Goal: Task Accomplishment & Management: Use online tool/utility

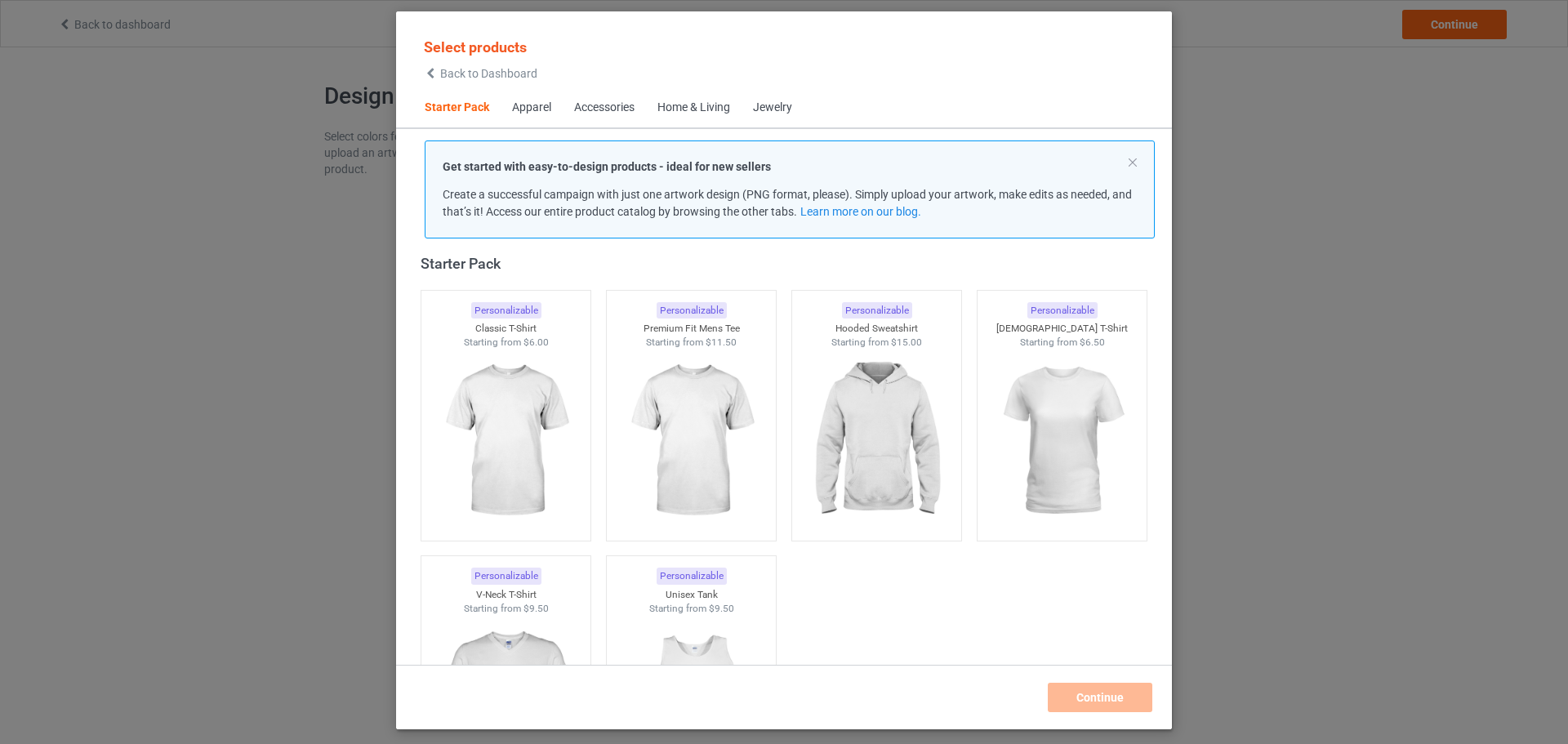
click at [685, 122] on span "Home & Living" at bounding box center [694, 107] width 96 height 39
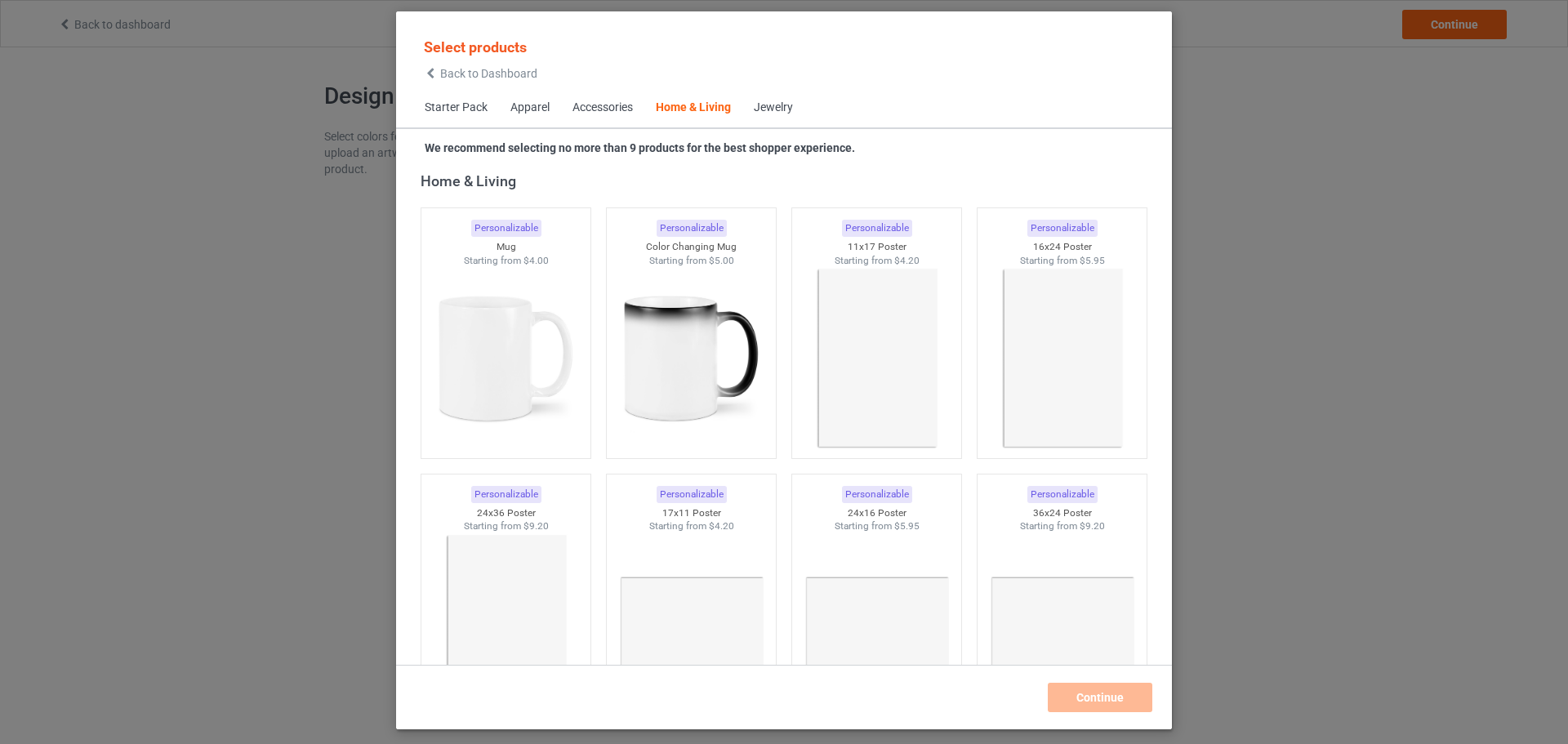
click at [684, 115] on div "Home & Living" at bounding box center [693, 107] width 75 height 16
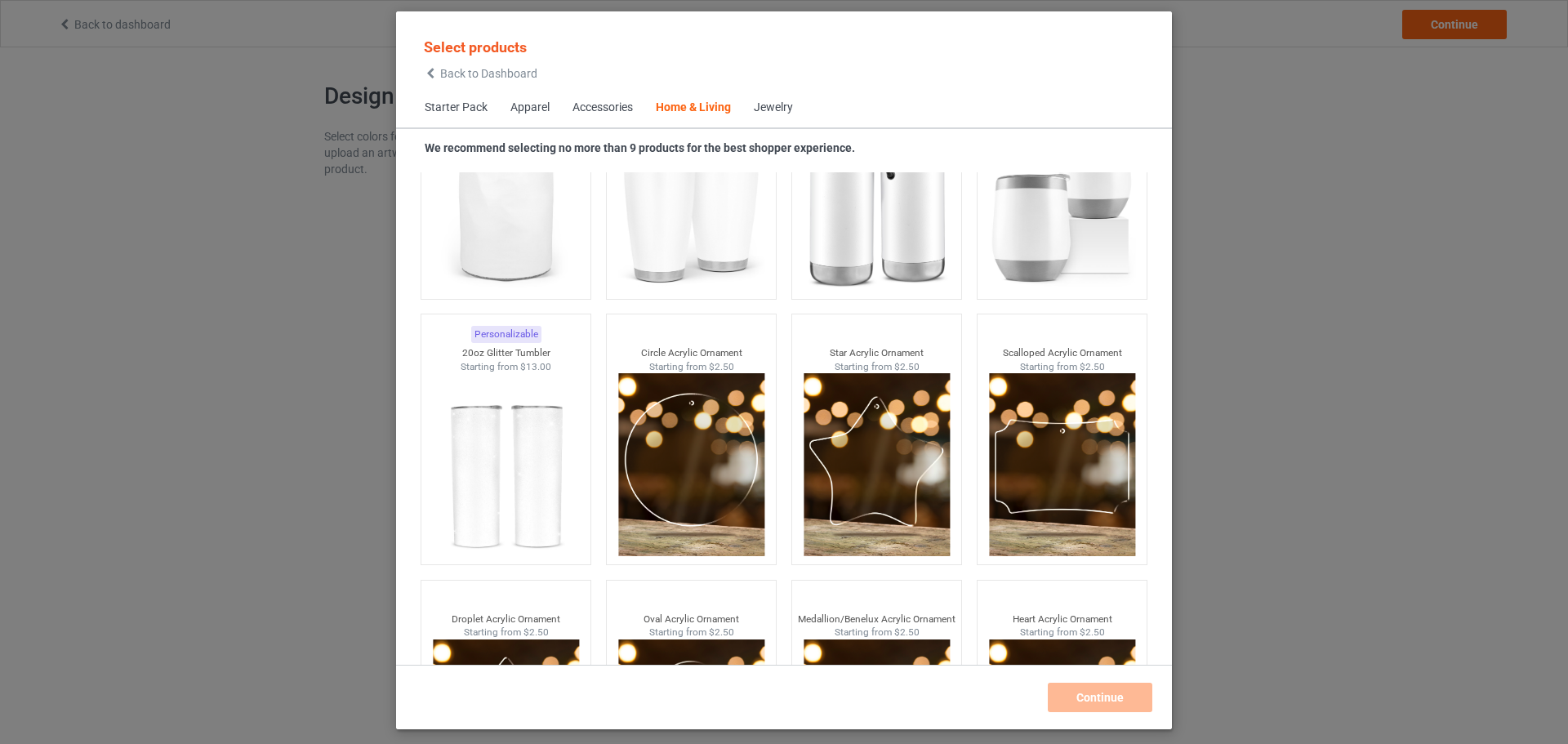
scroll to position [12745, 0]
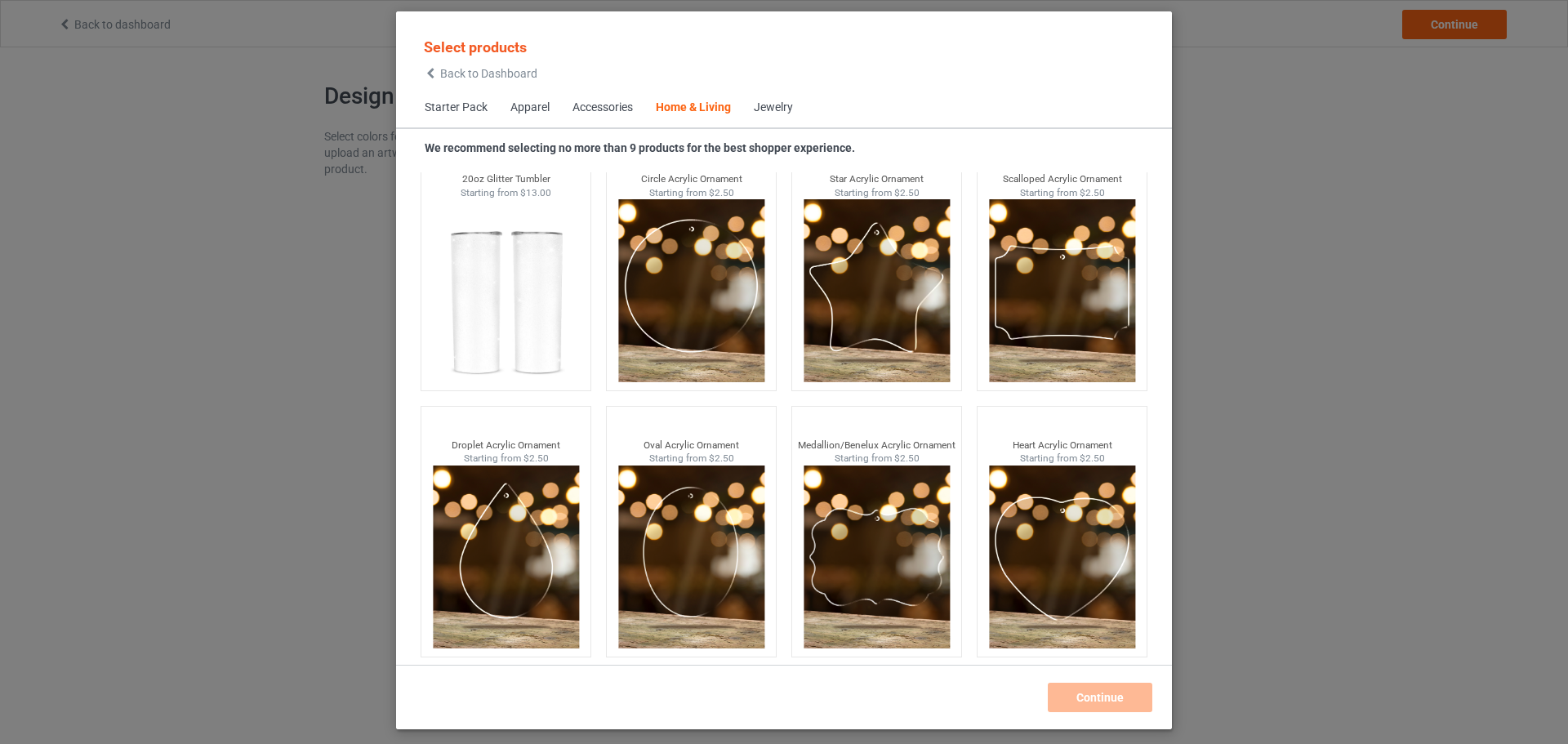
click at [770, 109] on div "Jewelry" at bounding box center [772, 107] width 39 height 16
click at [711, 111] on div "Home & Living" at bounding box center [693, 107] width 75 height 16
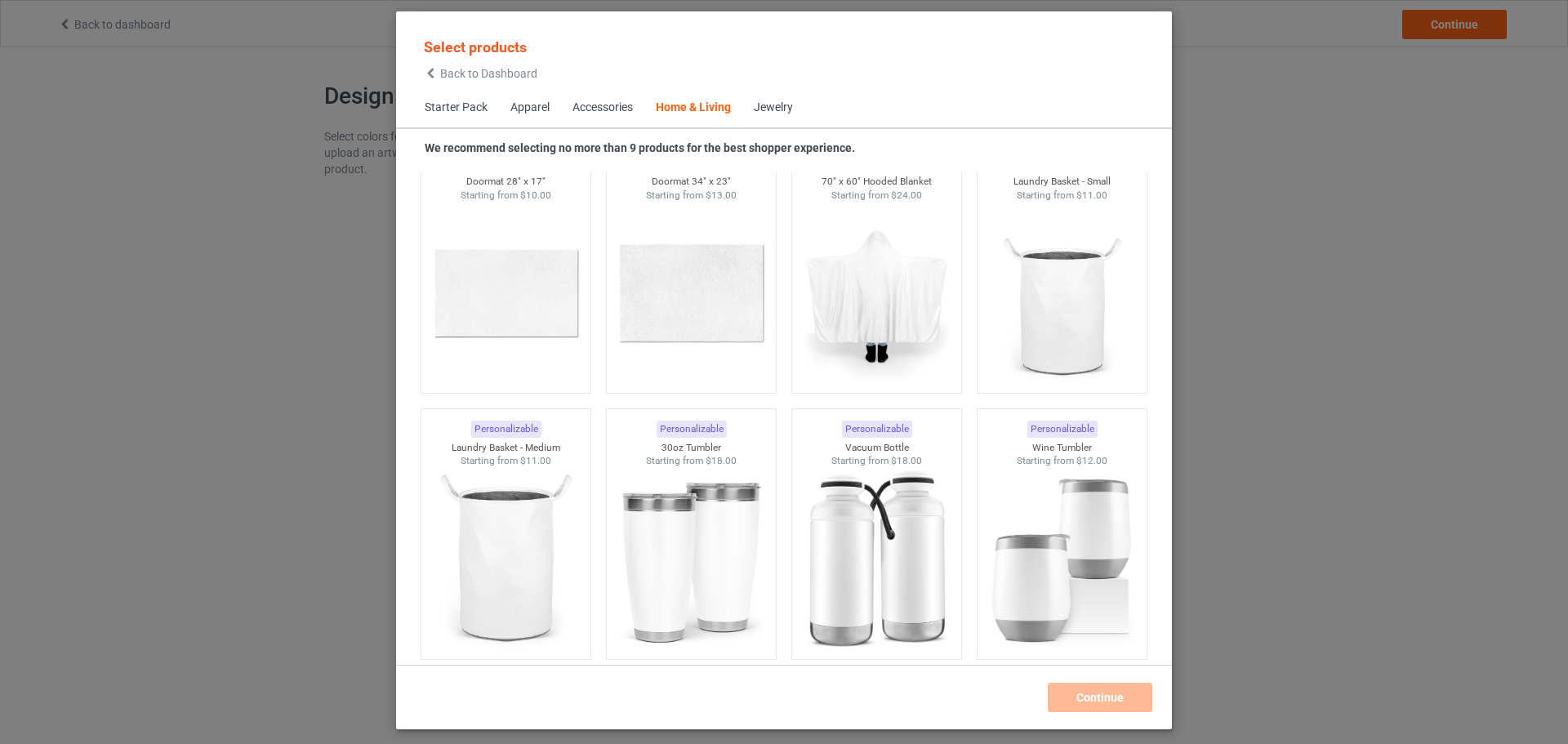
scroll to position [12173, 0]
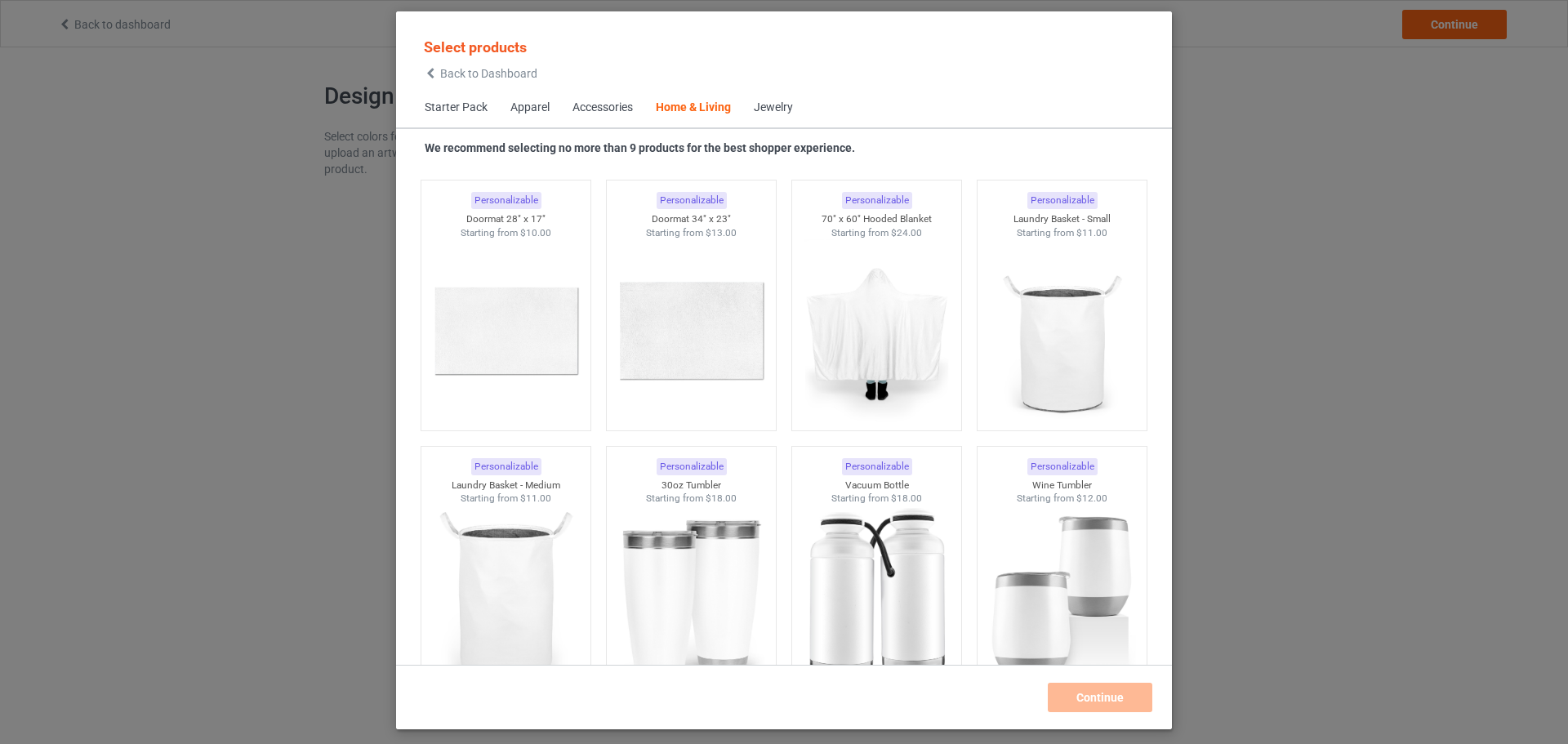
click at [1210, 59] on div "Select products Back to Dashboard Starter Pack Apparel Accessories Home & Livin…" at bounding box center [784, 372] width 1568 height 744
click at [85, 22] on div "Select products Back to Dashboard Starter Pack Apparel Accessories Home & Livin…" at bounding box center [784, 372] width 1568 height 744
click at [490, 74] on span "Back to Dashboard" at bounding box center [489, 73] width 98 height 13
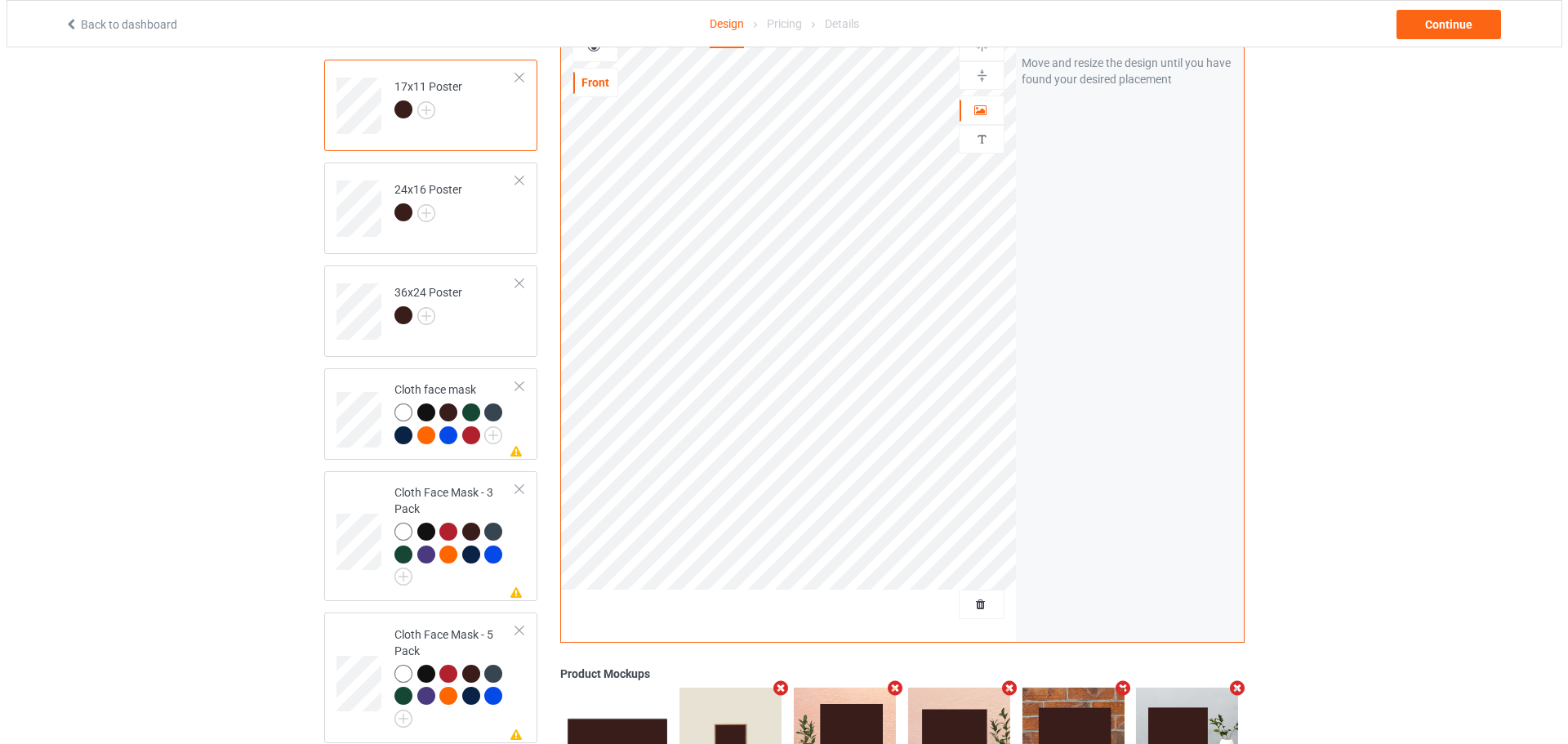
scroll to position [384, 0]
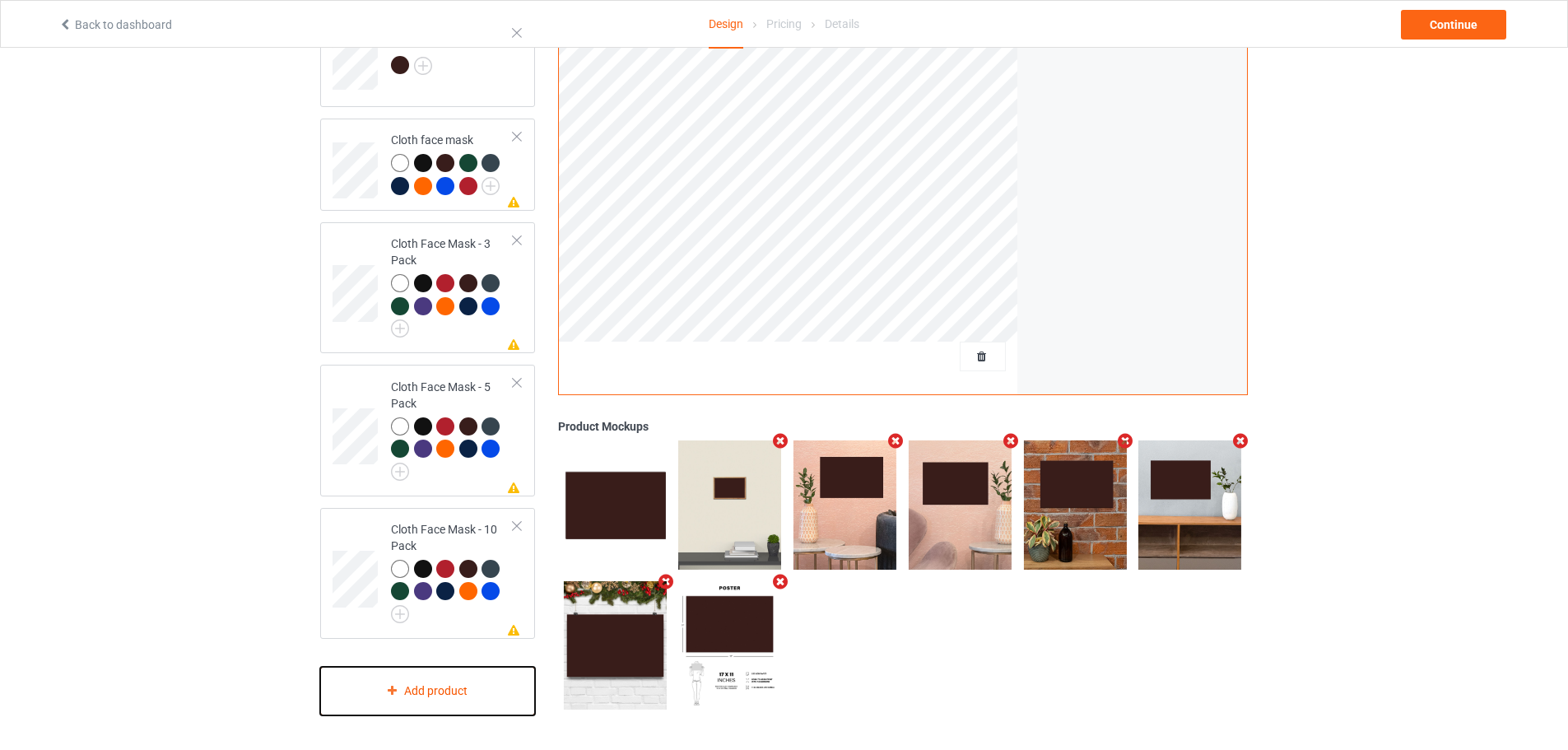
click at [438, 695] on div "Add product" at bounding box center [428, 690] width 215 height 48
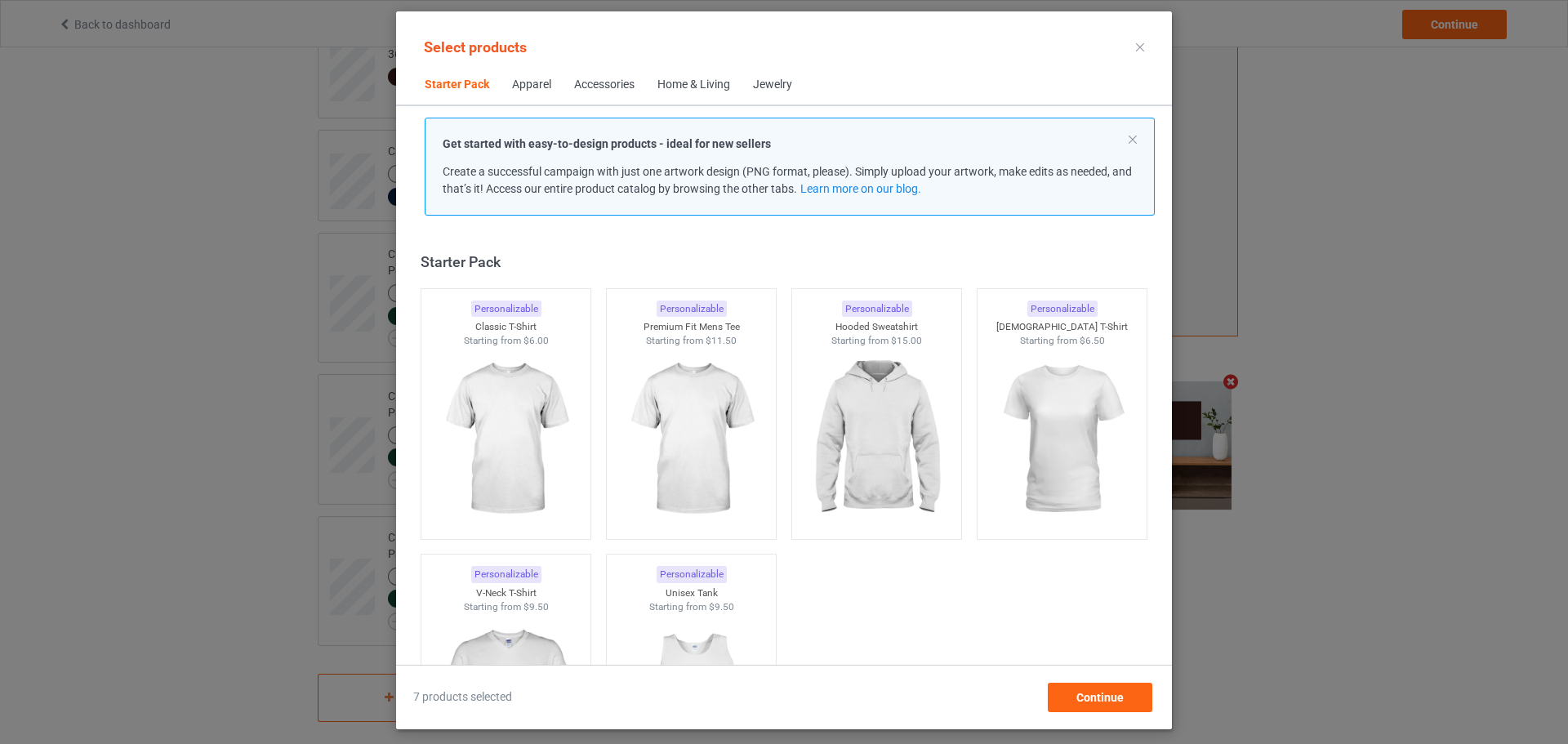
scroll to position [384, 0]
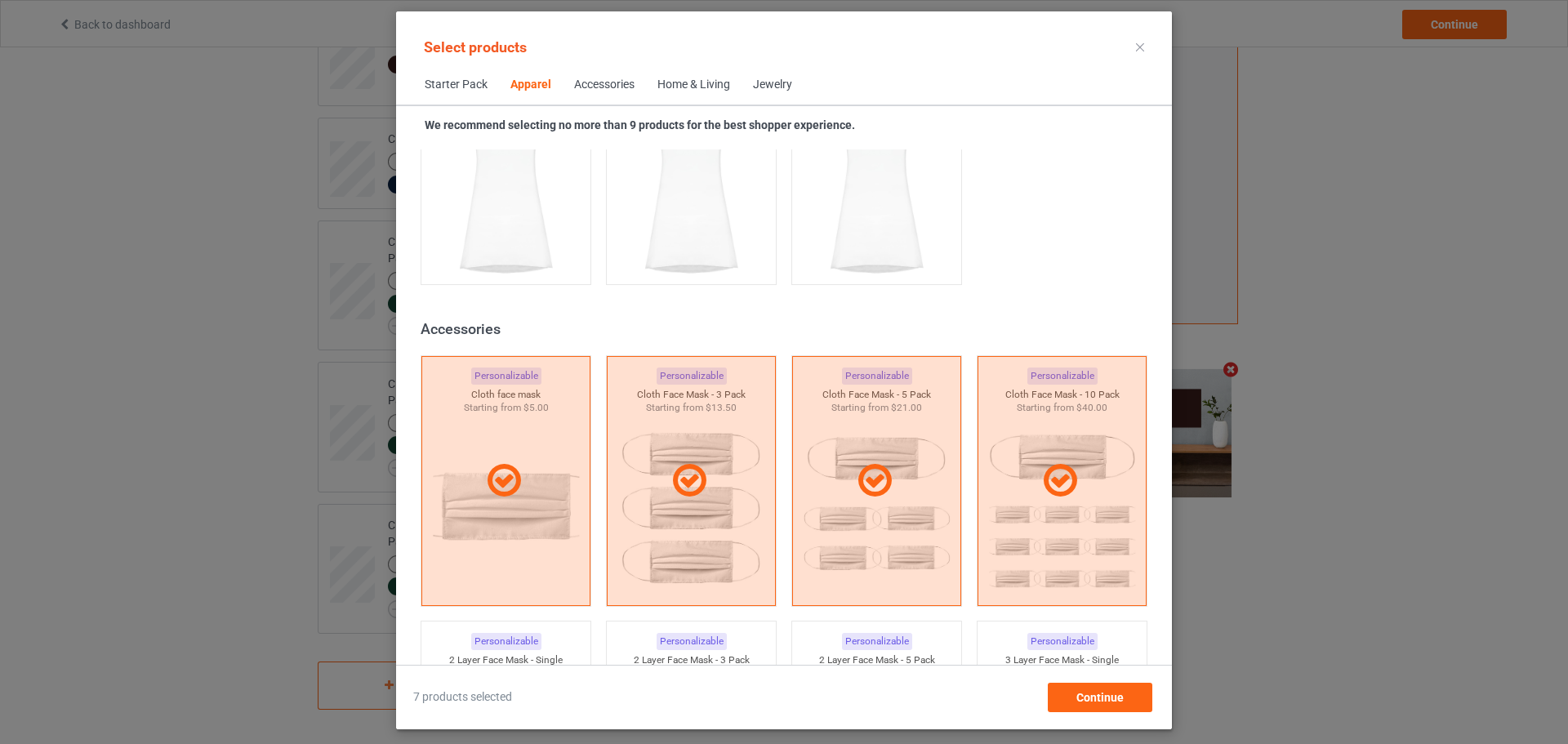
scroll to position [3428, 0]
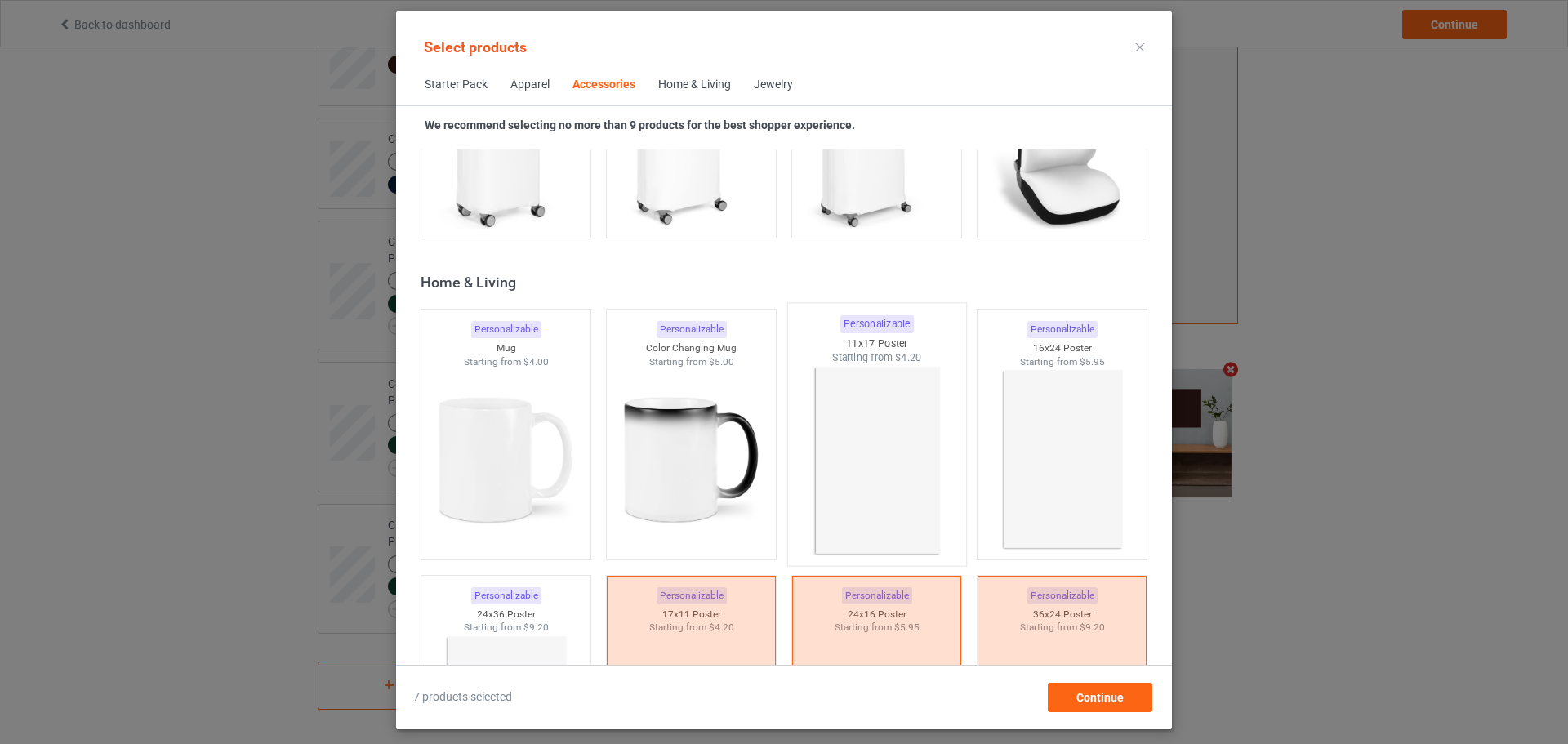
scroll to position [7265, 0]
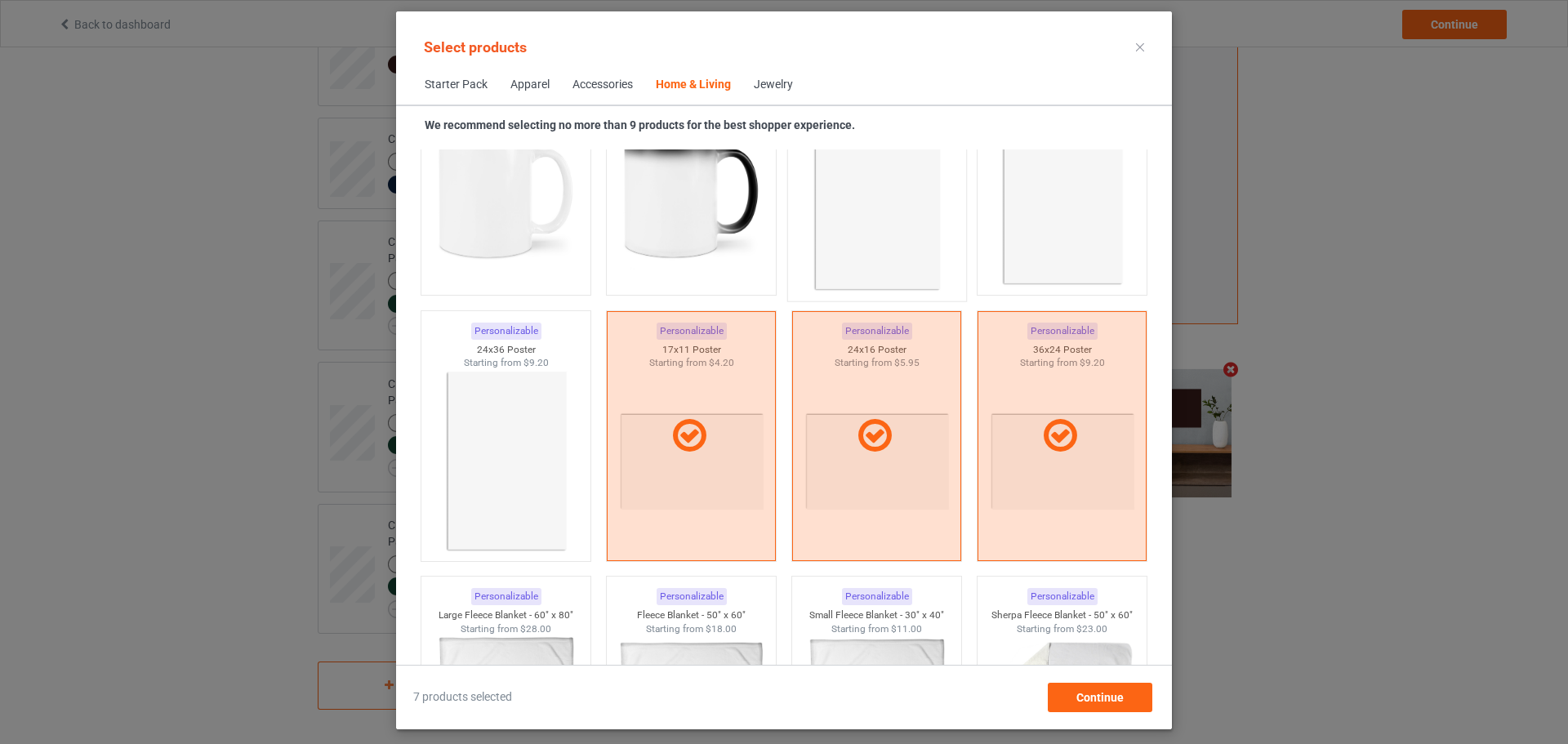
scroll to position [7510, 0]
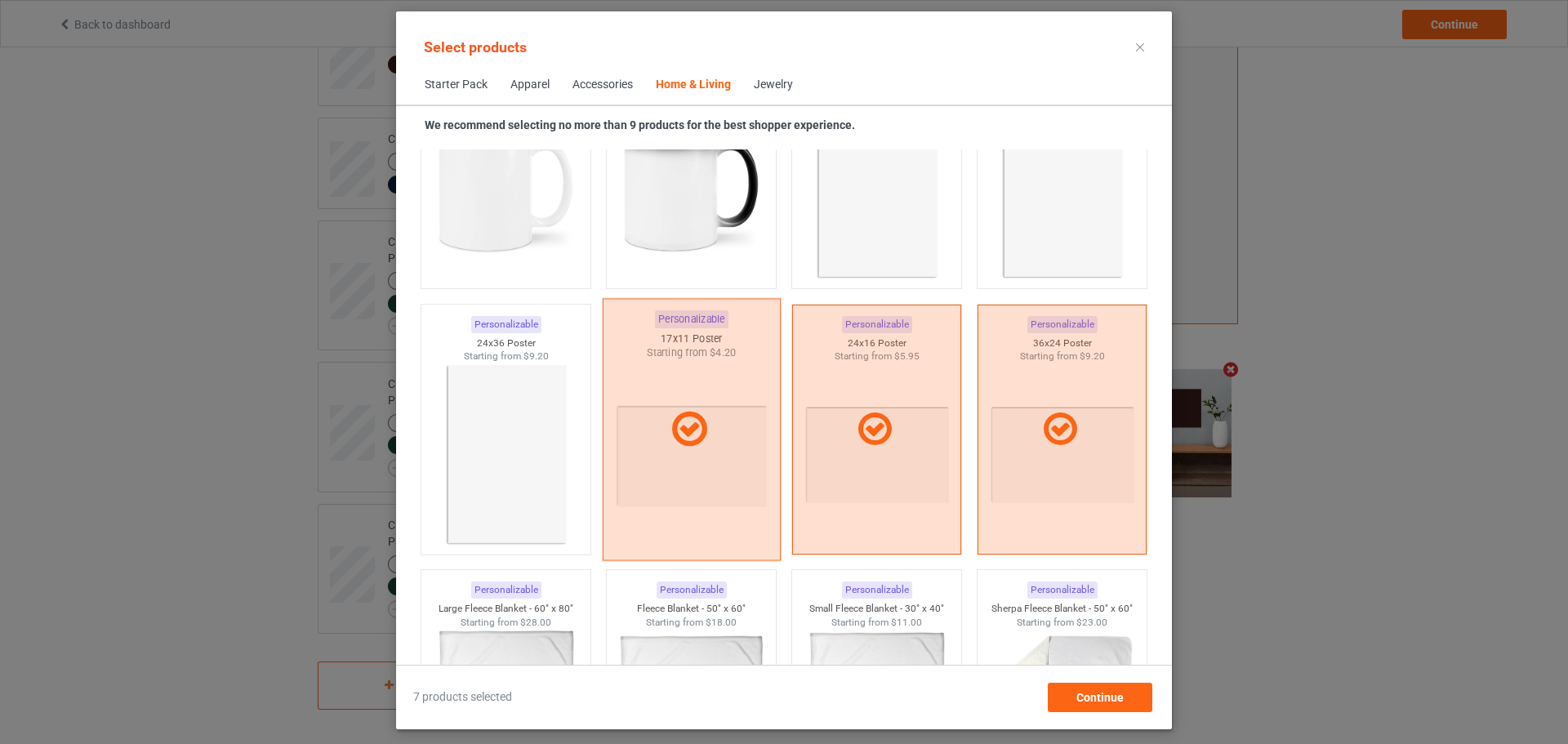
click at [732, 431] on div at bounding box center [691, 429] width 176 height 41
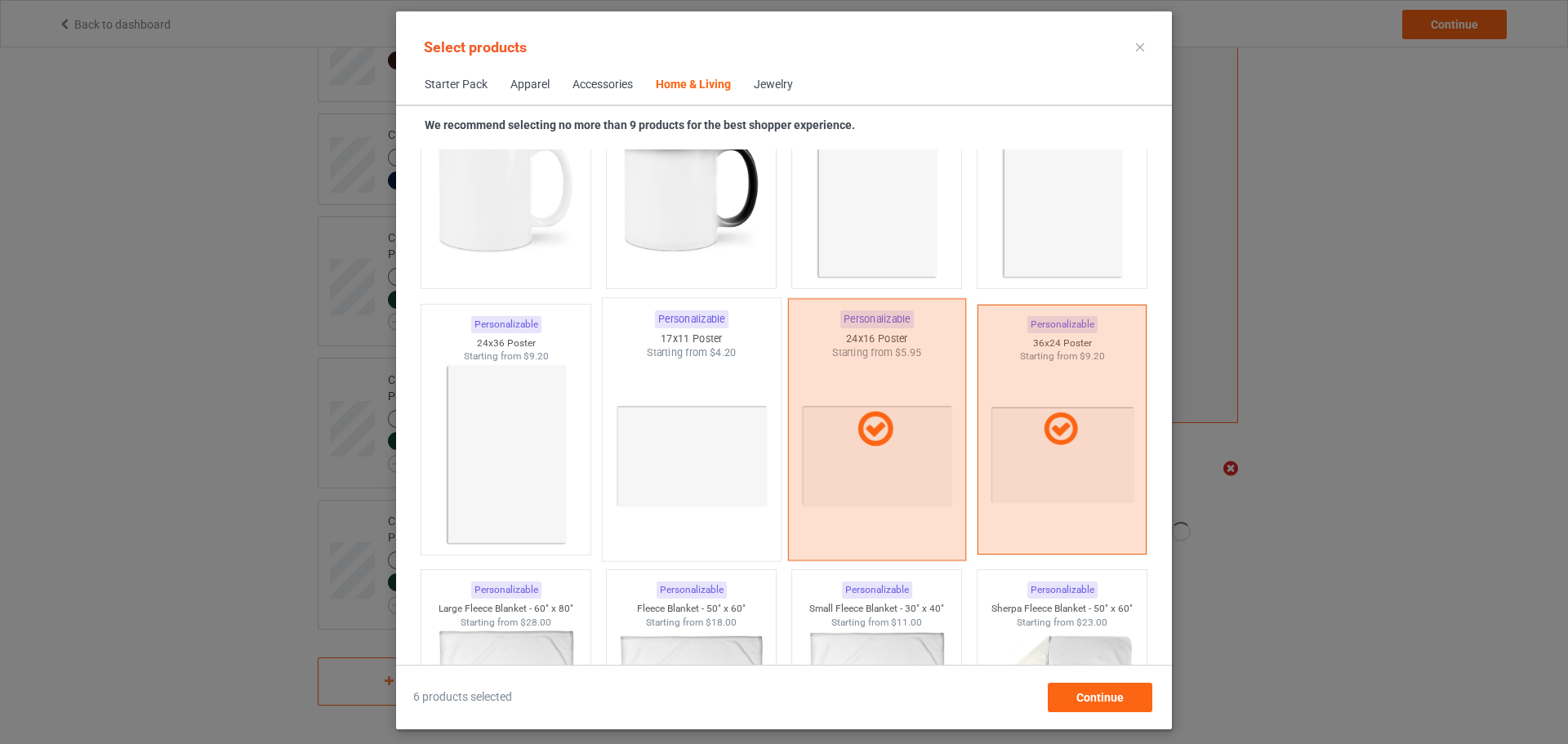
drag, startPoint x: 891, startPoint y: 414, endPoint x: 941, endPoint y: 408, distance: 50.4
click at [892, 414] on div at bounding box center [876, 429] width 176 height 41
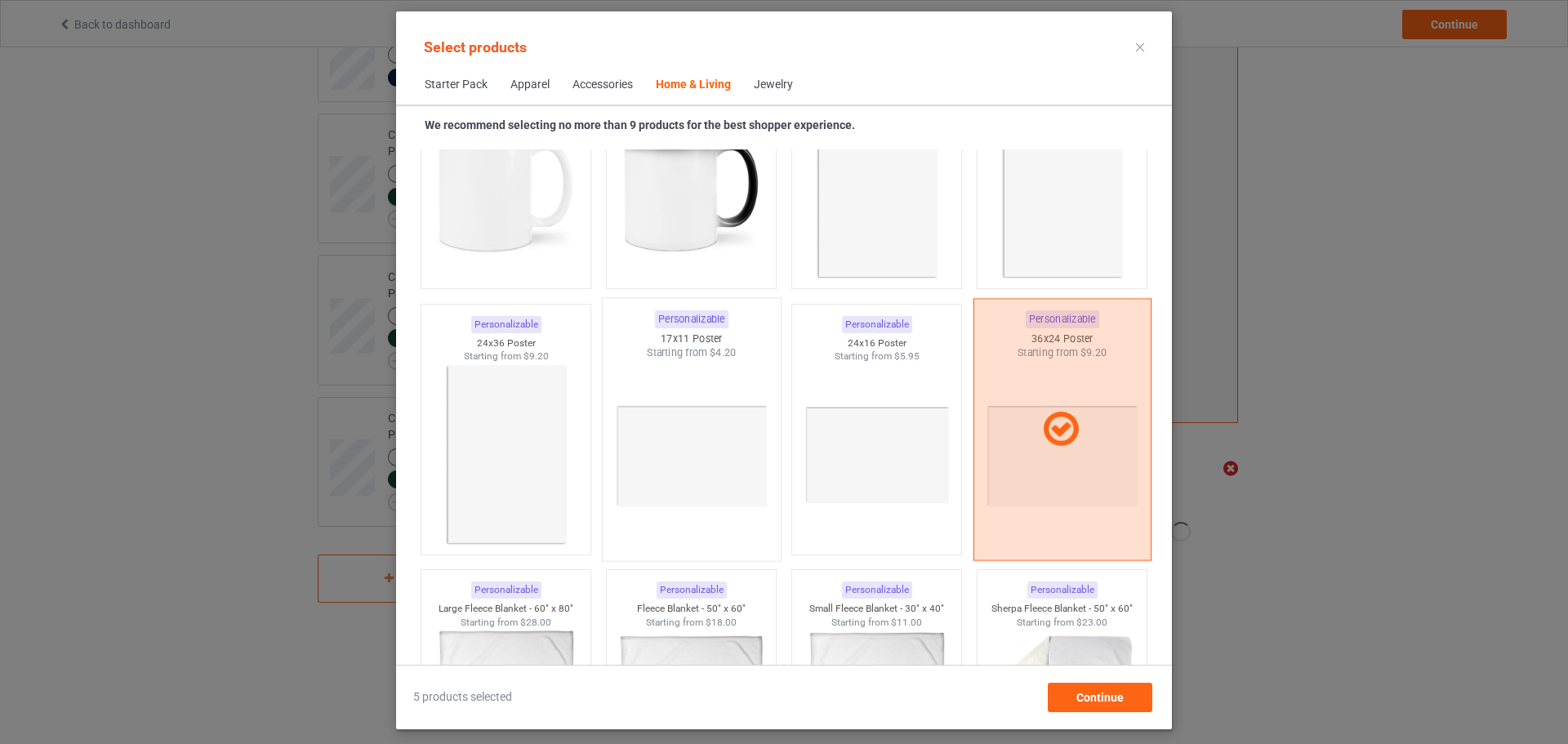
click at [1035, 400] on div at bounding box center [1062, 429] width 178 height 262
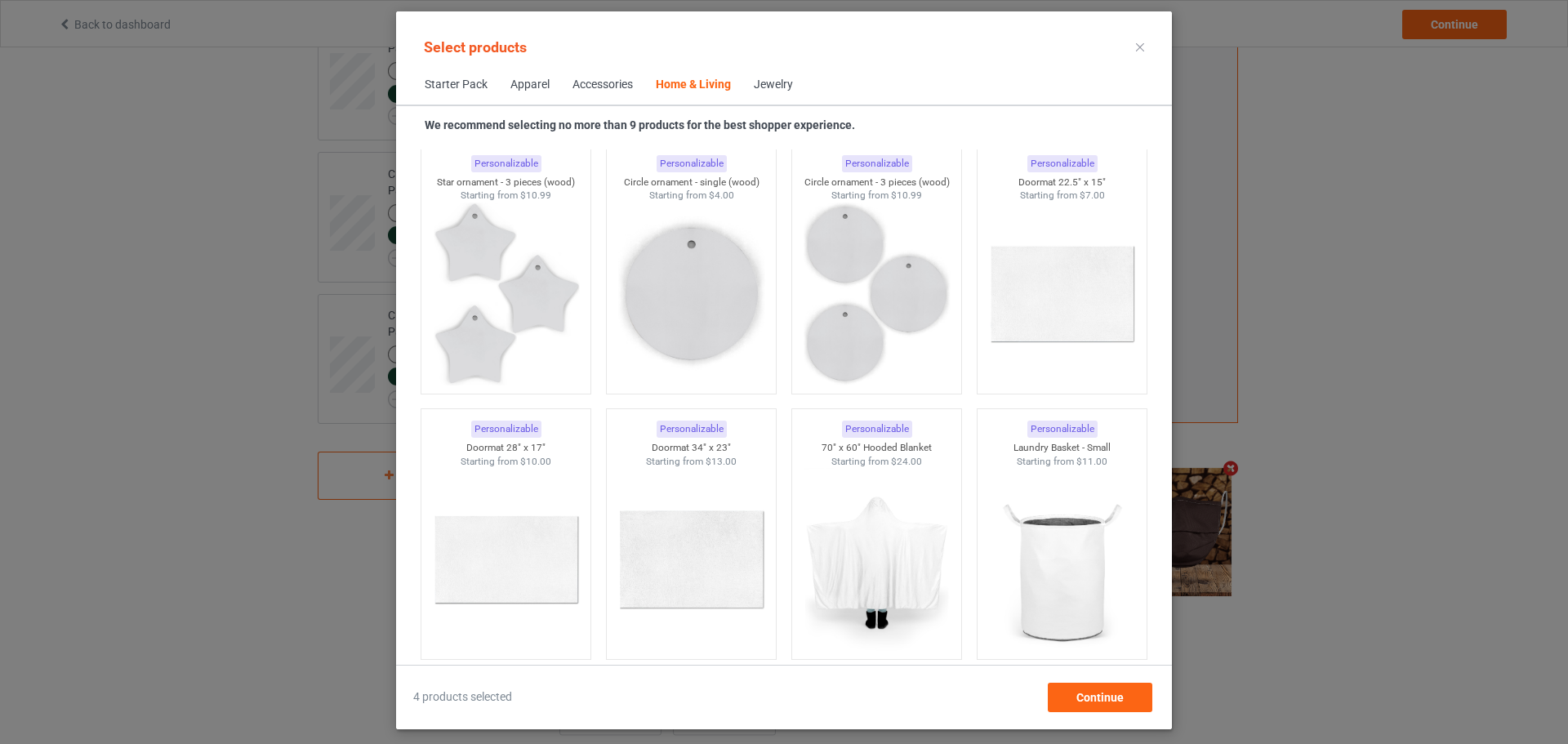
scroll to position [11918, 0]
click at [1027, 299] on img at bounding box center [1061, 299] width 154 height 191
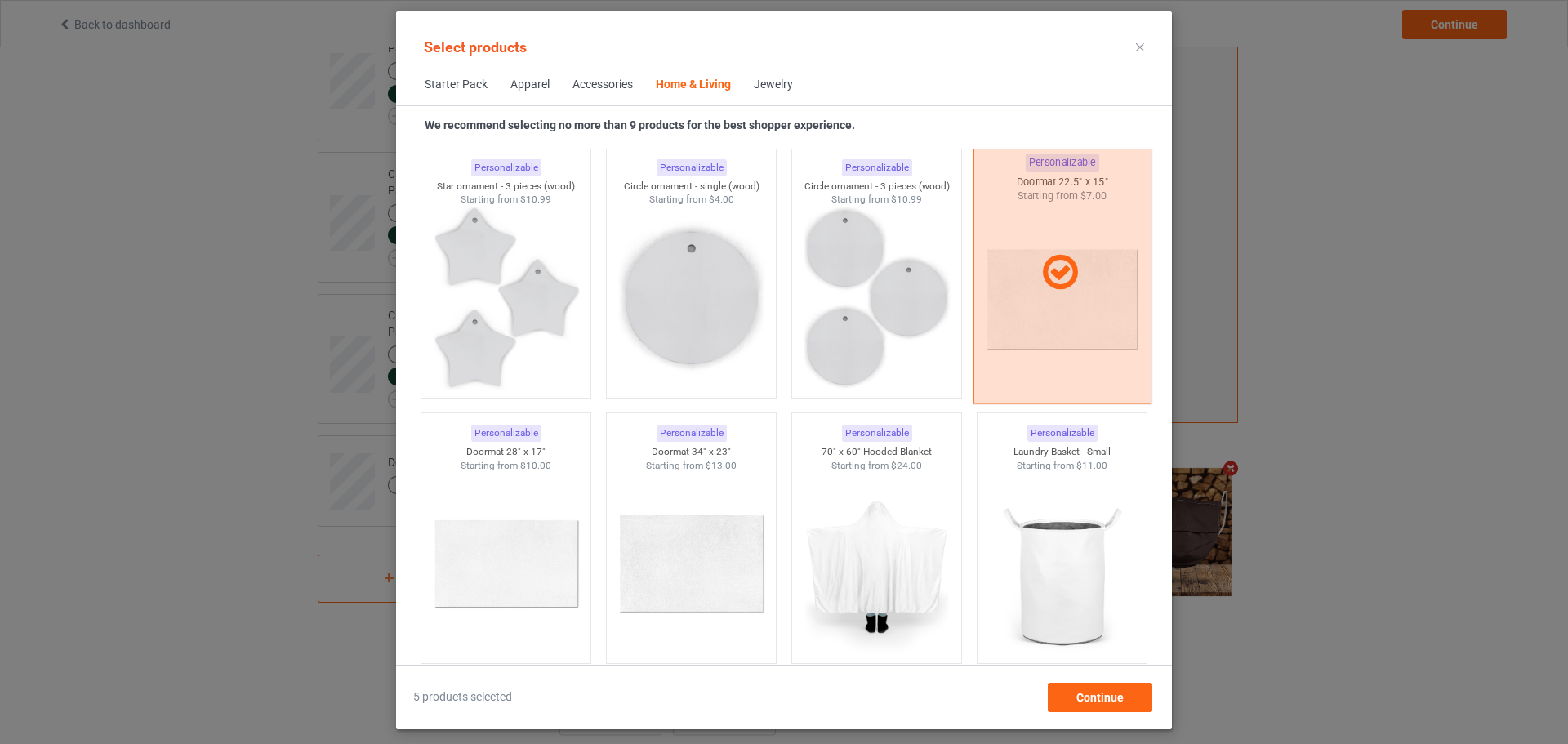
click at [1003, 294] on div at bounding box center [1062, 272] width 178 height 262
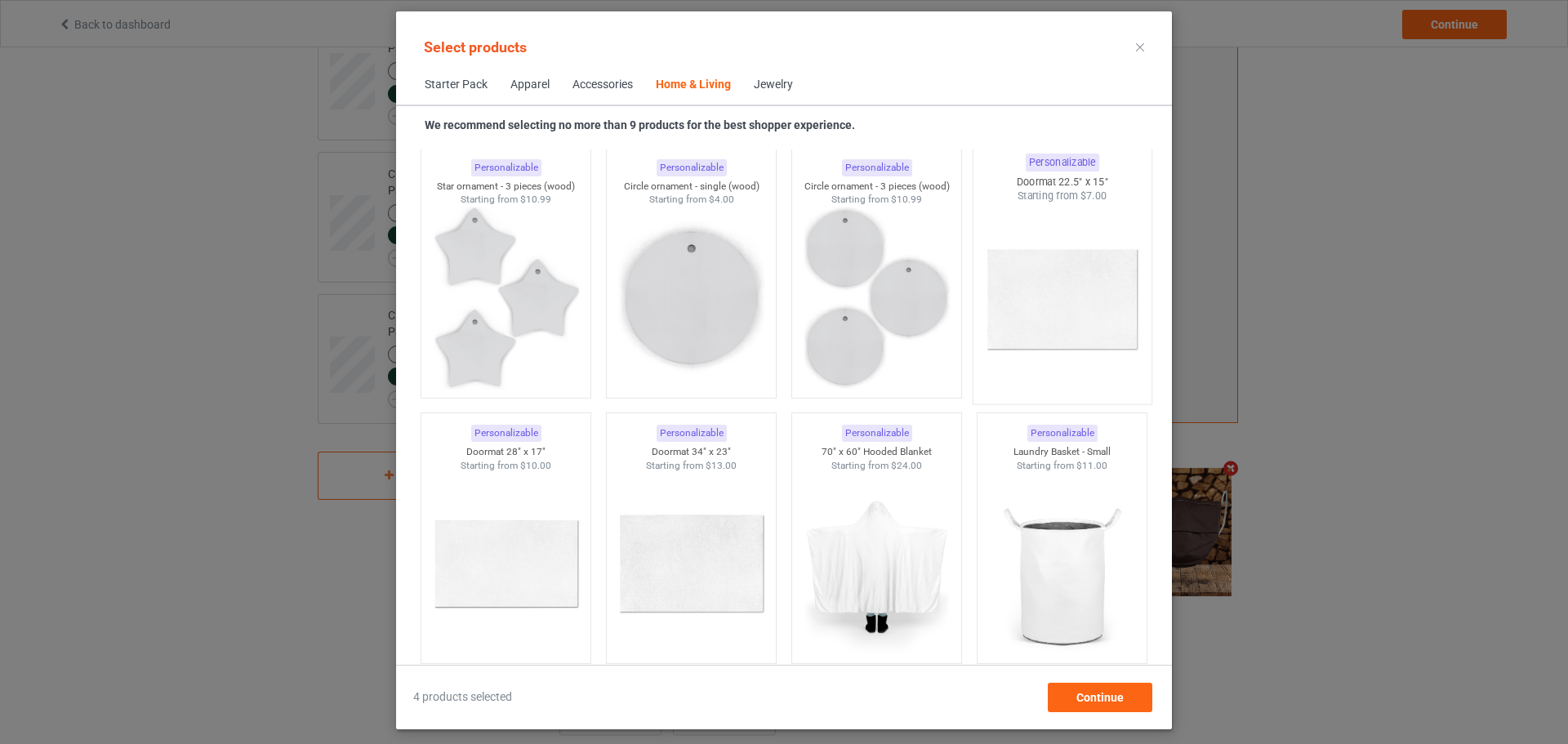
click at [1003, 294] on img at bounding box center [1061, 299] width 154 height 191
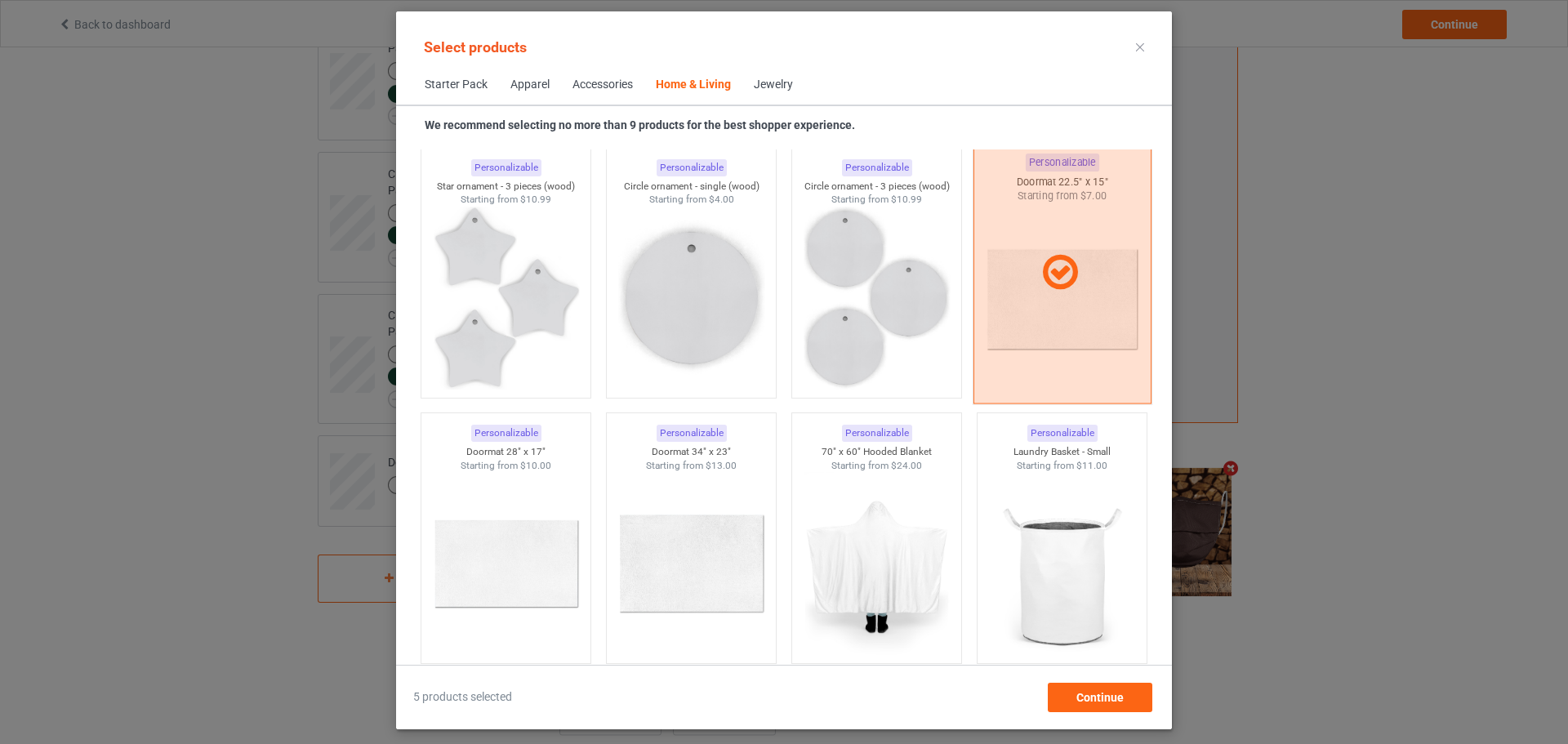
click at [1003, 294] on div at bounding box center [1062, 272] width 178 height 262
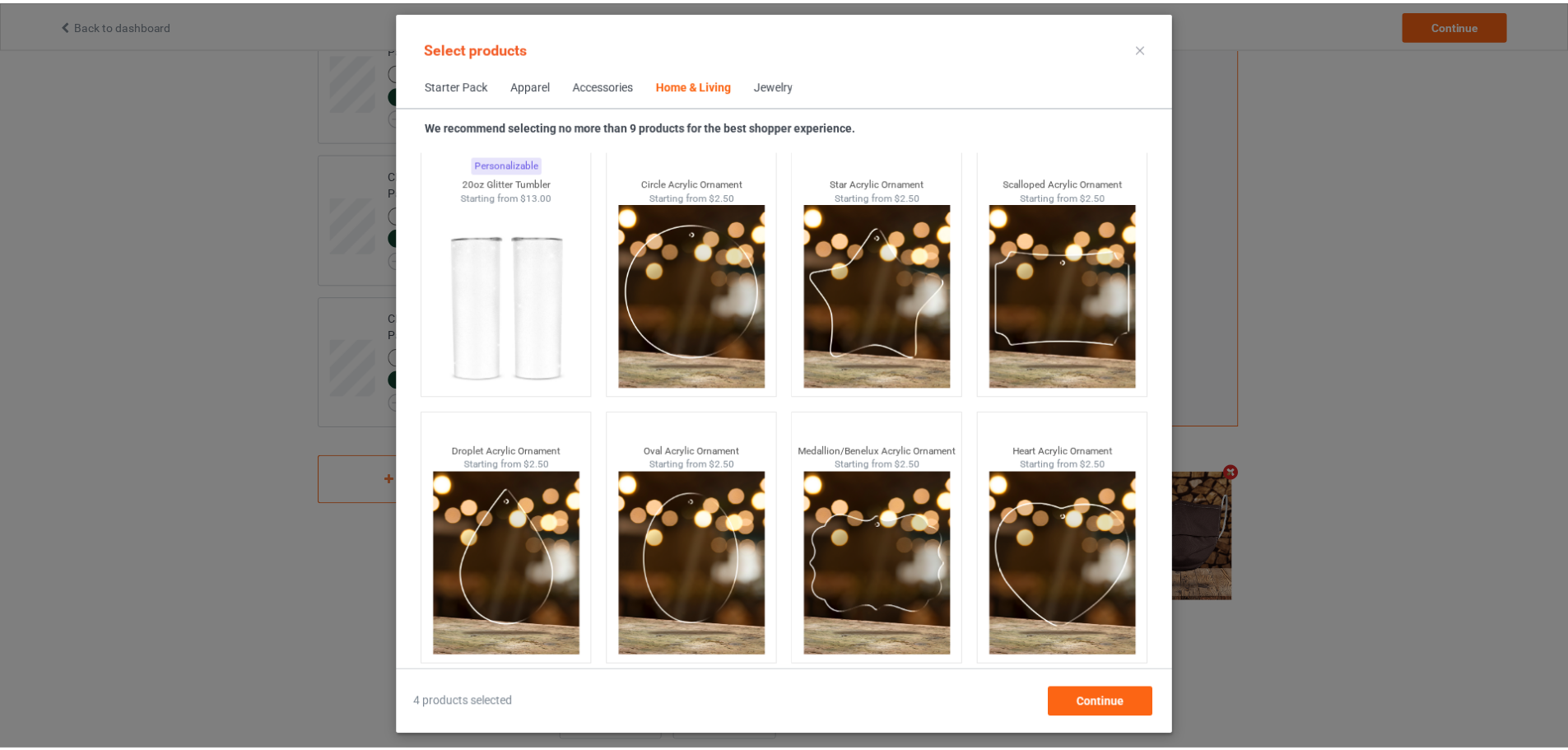
scroll to position [12825, 0]
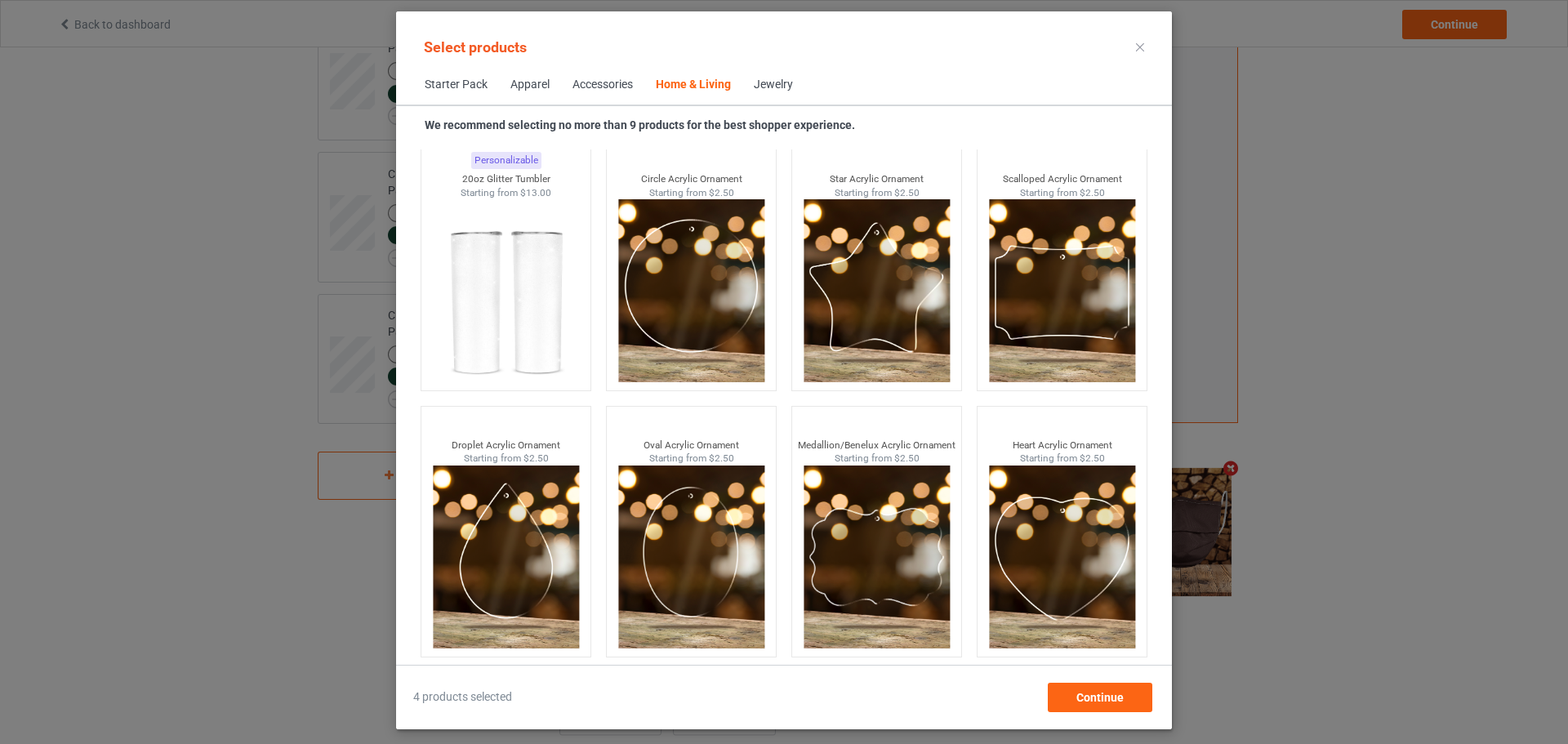
click at [1134, 60] on div at bounding box center [1140, 47] width 30 height 26
click at [1140, 50] on icon at bounding box center [1140, 47] width 8 height 8
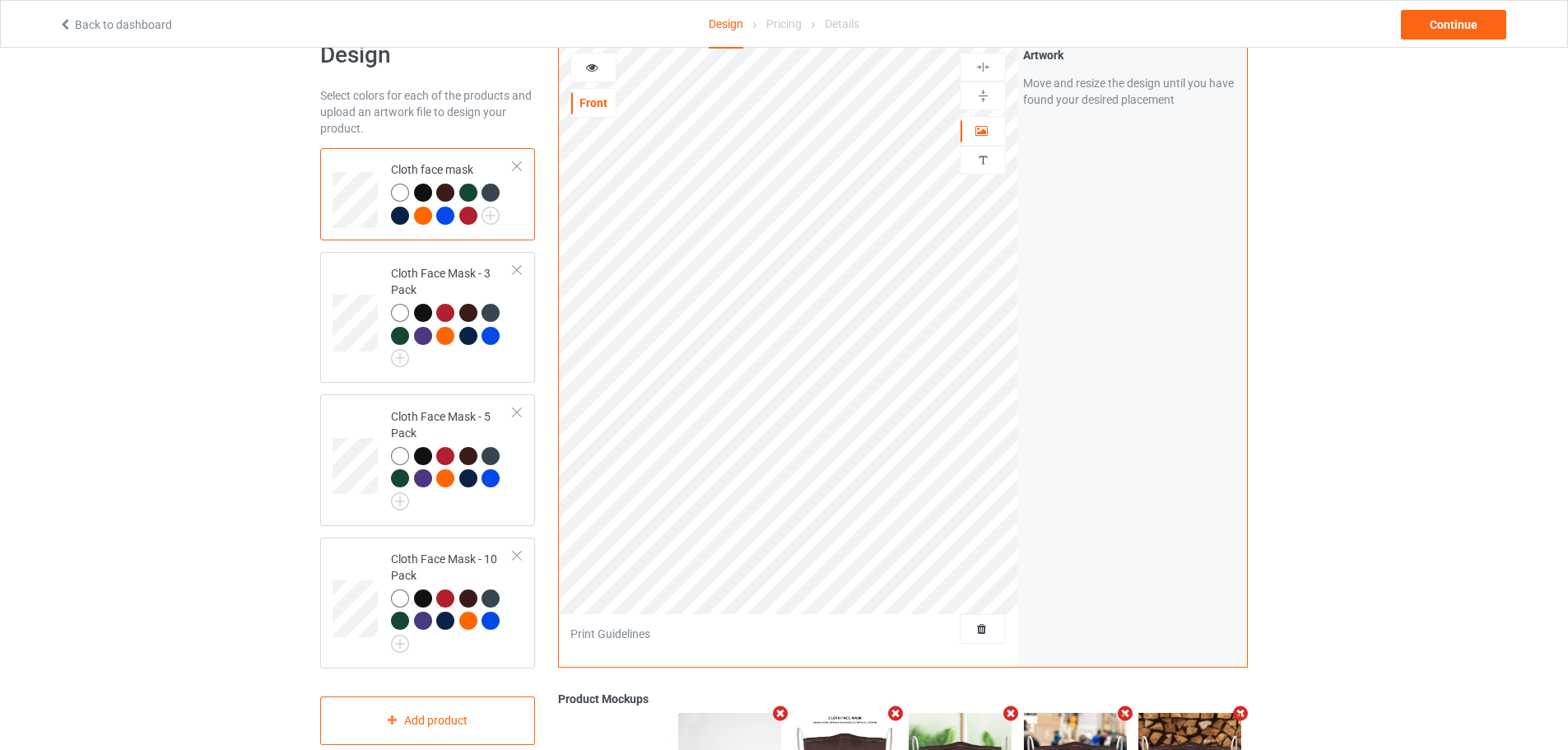
scroll to position [36, 0]
